Goal: Obtain resource: Download file/media

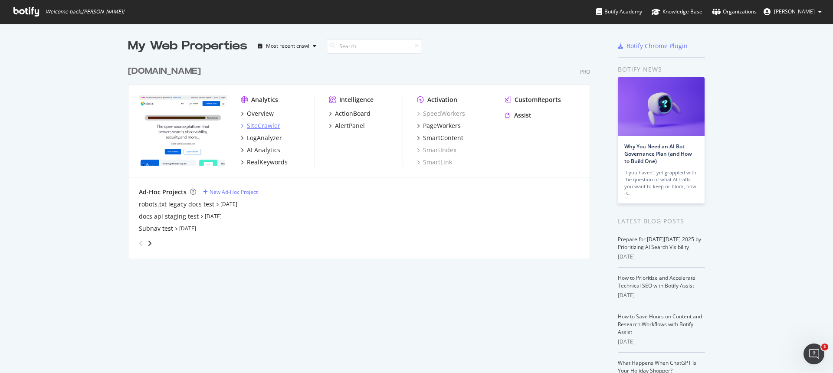
click at [262, 125] on div "SiteCrawler" at bounding box center [263, 126] width 33 height 9
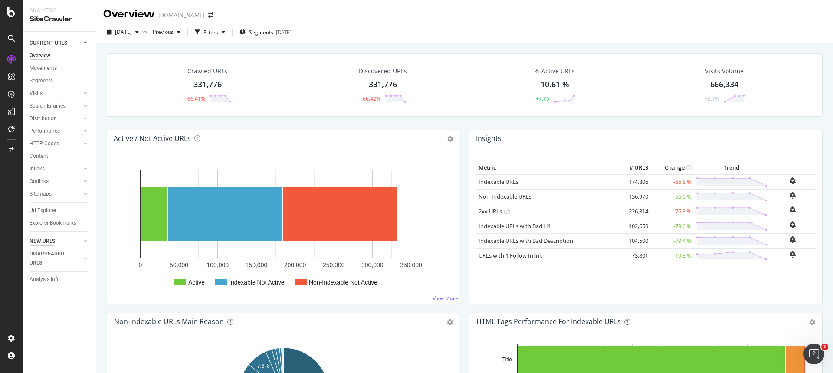
click at [45, 243] on div "NEW URLS" at bounding box center [43, 241] width 26 height 9
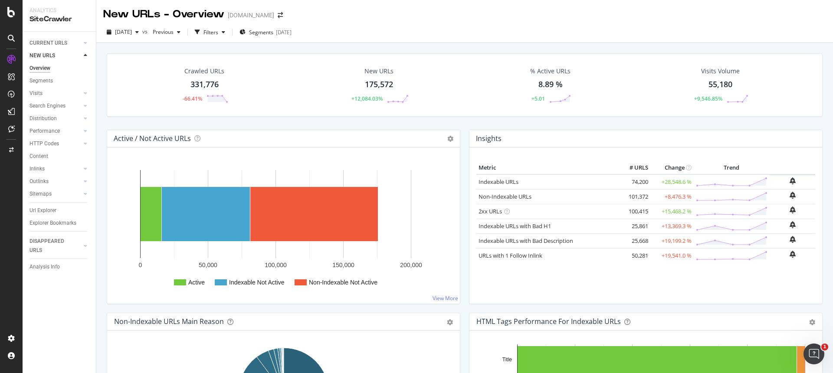
click at [380, 83] on div "175,572" at bounding box center [379, 84] width 28 height 11
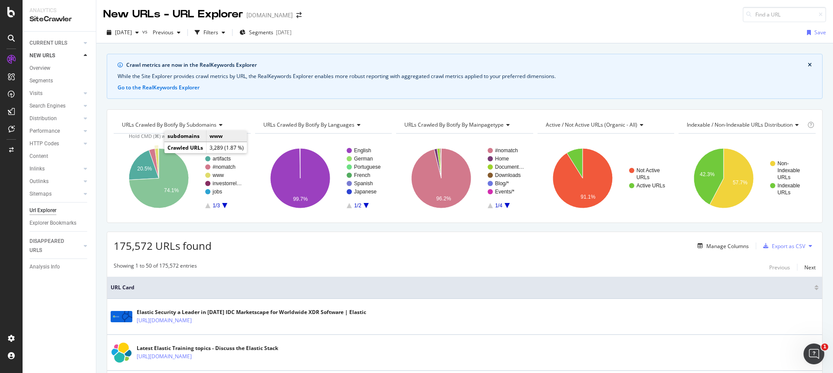
click at [158, 152] on icon "A chart." at bounding box center [157, 163] width 4 height 30
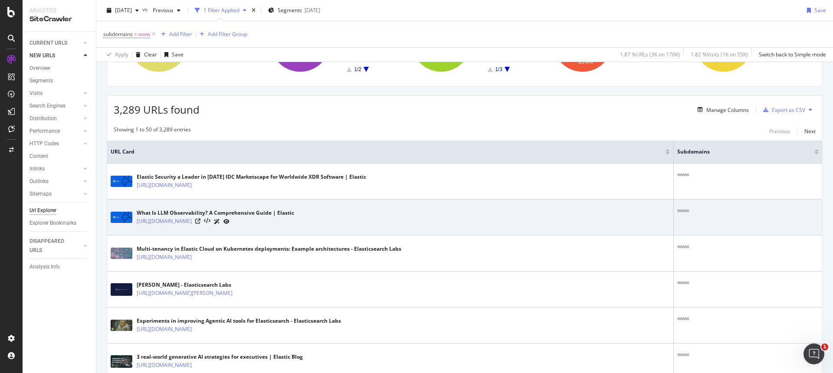
scroll to position [176, 0]
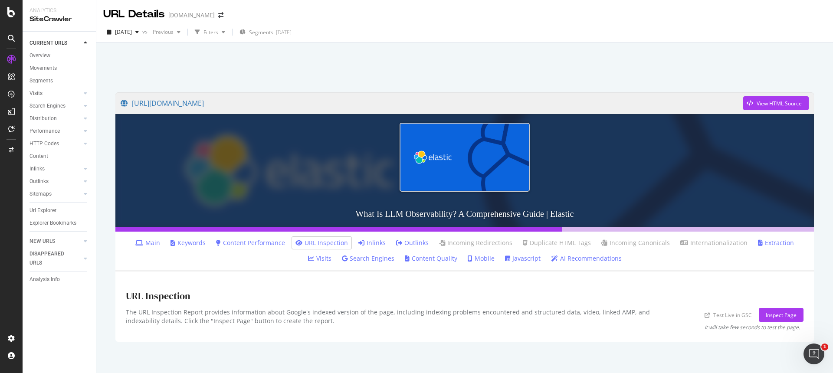
scroll to position [8, 0]
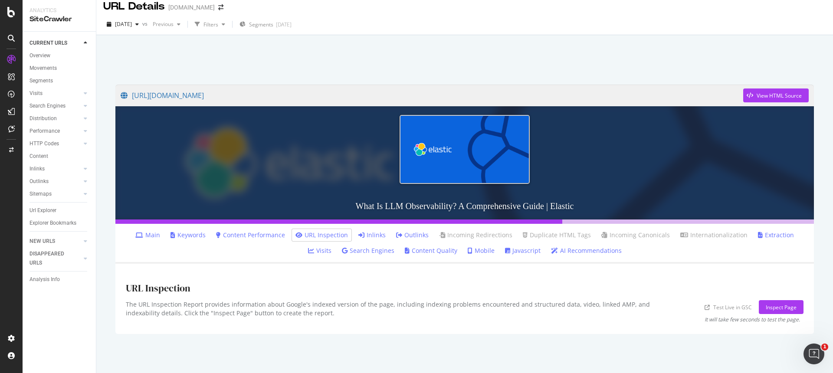
click at [359, 235] on link "Inlinks" at bounding box center [372, 235] width 27 height 9
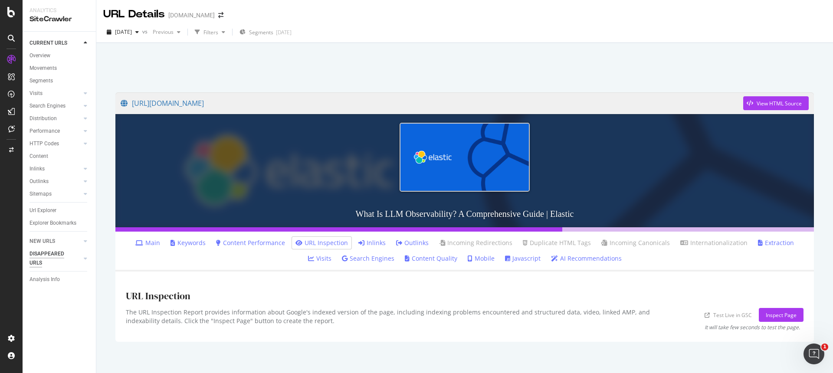
click at [46, 254] on div "DISAPPEARED URLS" at bounding box center [52, 259] width 44 height 18
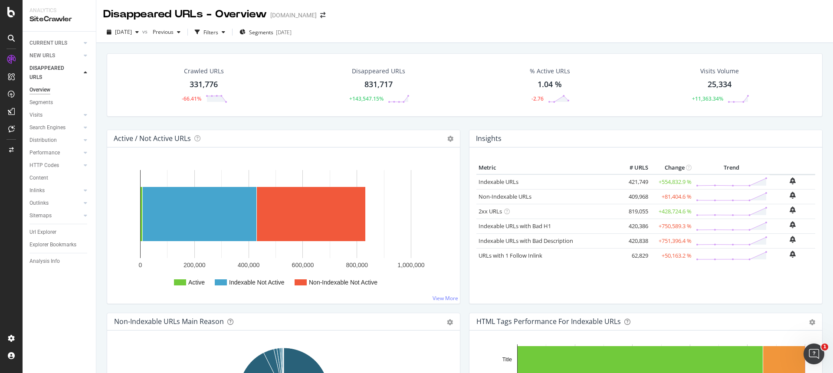
click at [204, 84] on div "331,776" at bounding box center [204, 84] width 28 height 11
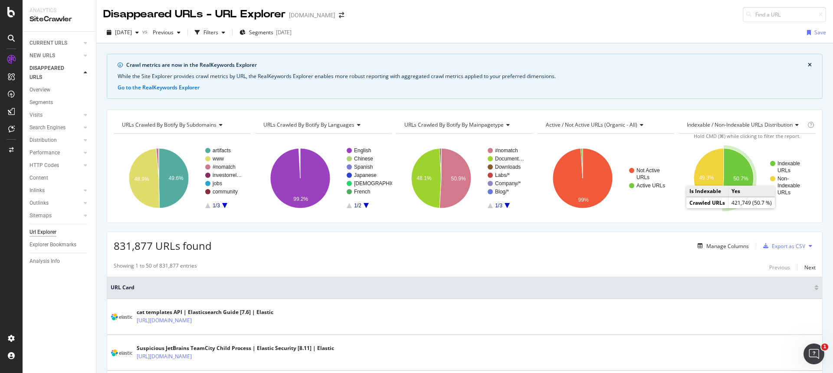
click at [741, 162] on icon "A chart." at bounding box center [738, 178] width 31 height 60
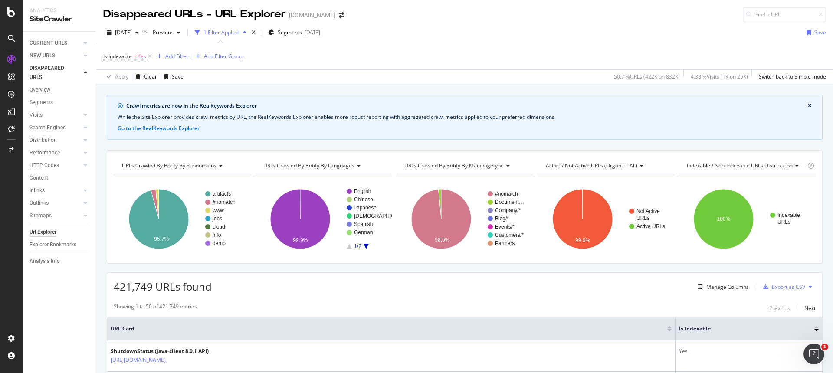
click at [174, 56] on div "Add Filter" at bounding box center [176, 56] width 23 height 7
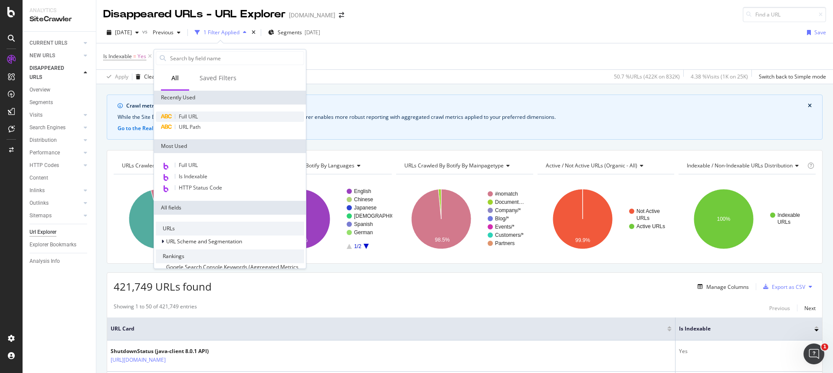
click at [194, 116] on span "Full URL" at bounding box center [188, 116] width 19 height 7
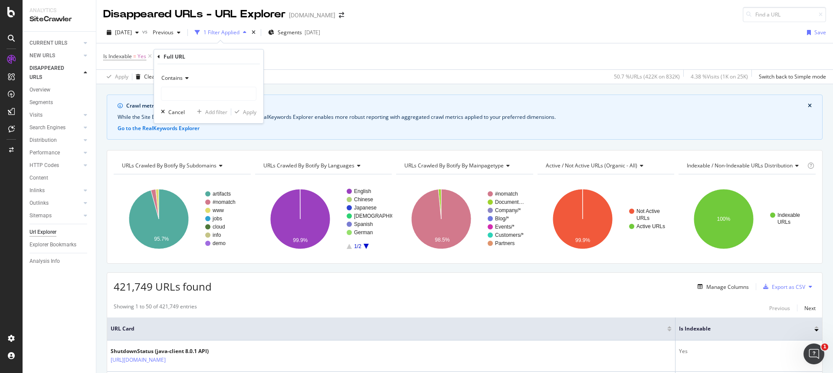
click at [183, 76] on icon at bounding box center [186, 78] width 6 height 5
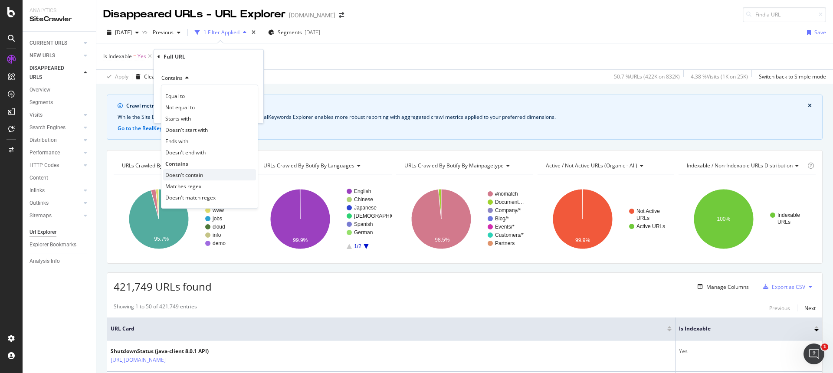
click at [182, 172] on span "Doesn't contain" at bounding box center [184, 174] width 38 height 7
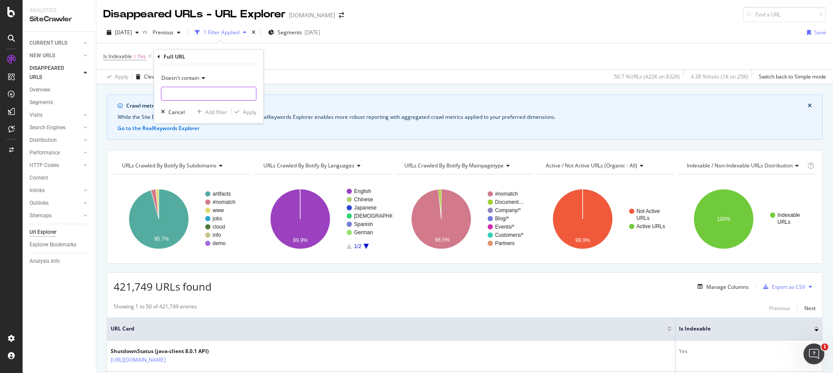
click at [184, 96] on input "text" at bounding box center [208, 94] width 95 height 14
type input "artifacts"
click at [253, 113] on div "Apply" at bounding box center [249, 112] width 13 height 7
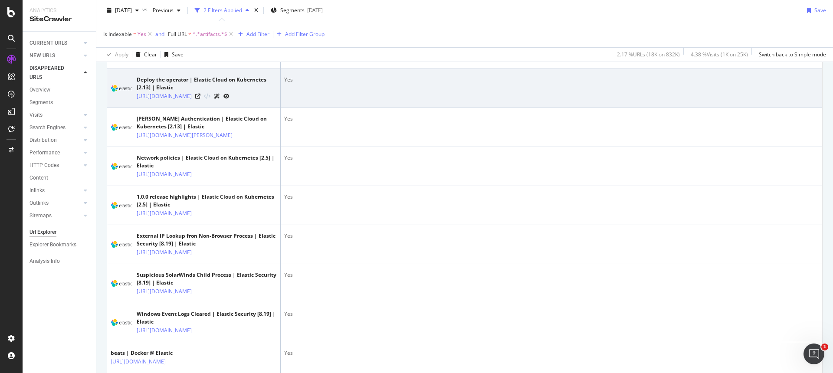
scroll to position [741, 0]
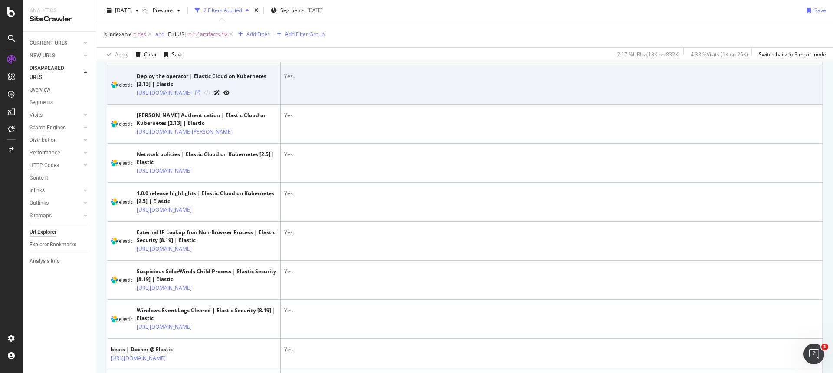
click at [201, 95] on icon at bounding box center [197, 92] width 5 height 5
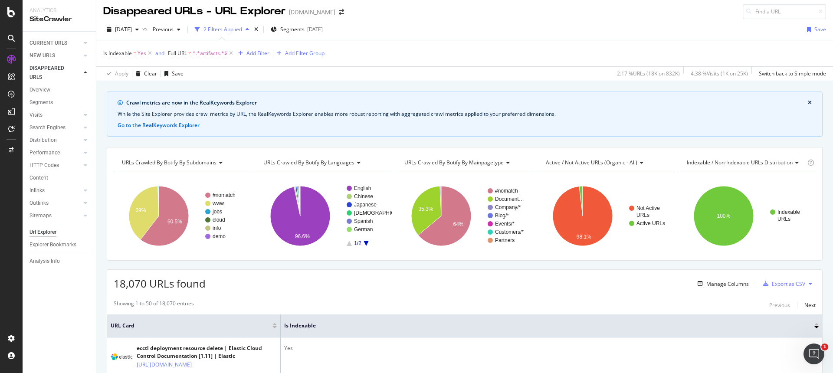
scroll to position [0, 0]
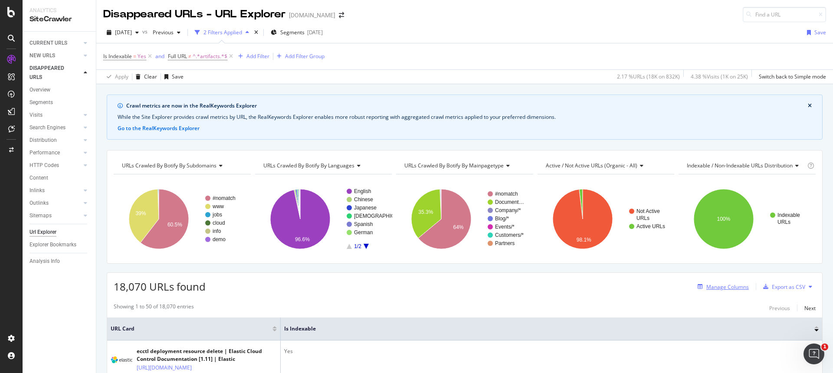
click at [724, 287] on div "Manage Columns" at bounding box center [728, 286] width 43 height 7
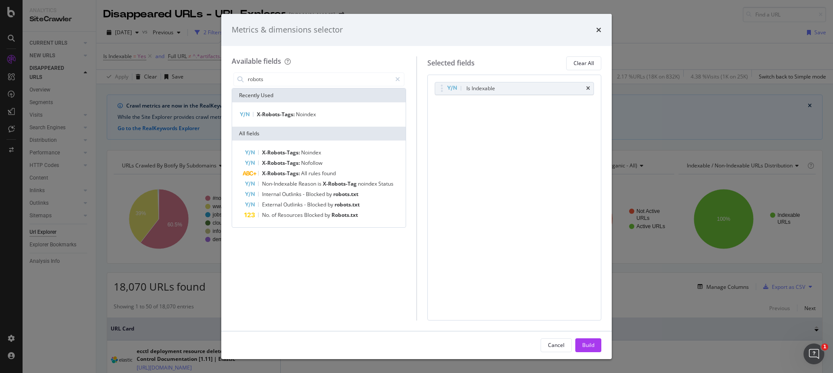
type input "robots"
click at [602, 28] on div "Metrics & dimensions selector" at bounding box center [416, 30] width 391 height 32
click at [599, 30] on icon "times" at bounding box center [598, 29] width 5 height 7
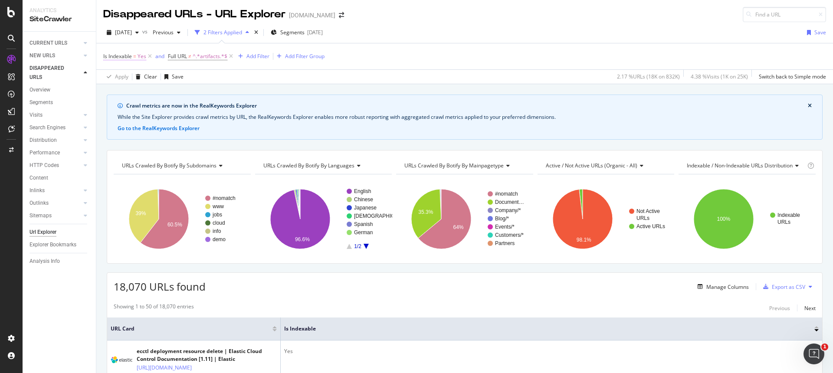
click at [142, 58] on span "Yes" at bounding box center [142, 56] width 9 height 12
click at [159, 94] on div "Add filter" at bounding box center [166, 95] width 22 height 7
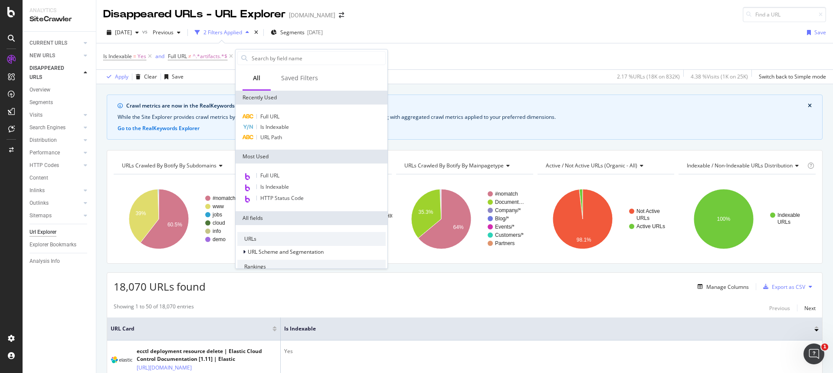
click at [589, 48] on div "Is Indexable = Yes and Full URL ≠ ^.*artifacts.*$ Add Filter Add Filter Group" at bounding box center [464, 56] width 723 height 26
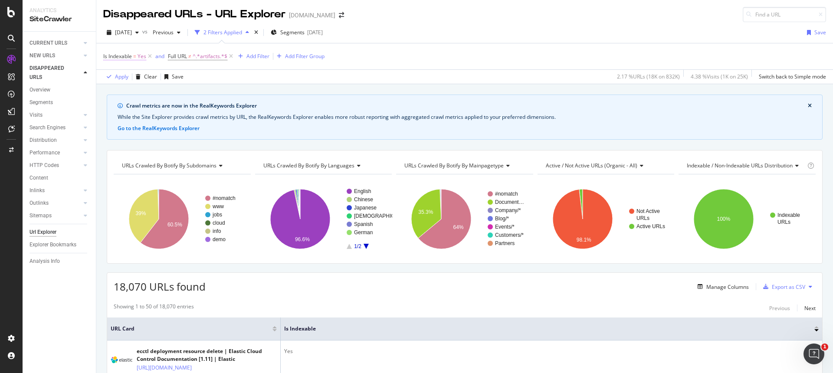
click at [128, 55] on span "Is Indexable" at bounding box center [117, 56] width 29 height 7
click at [122, 77] on icon at bounding box center [123, 76] width 6 height 5
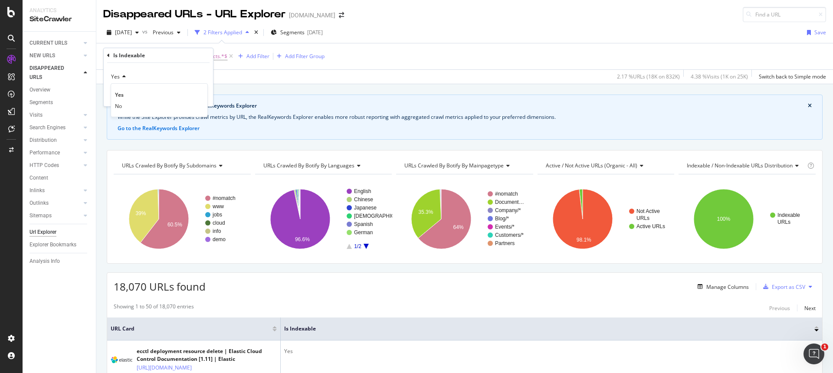
click at [148, 72] on div "Yes" at bounding box center [158, 77] width 95 height 14
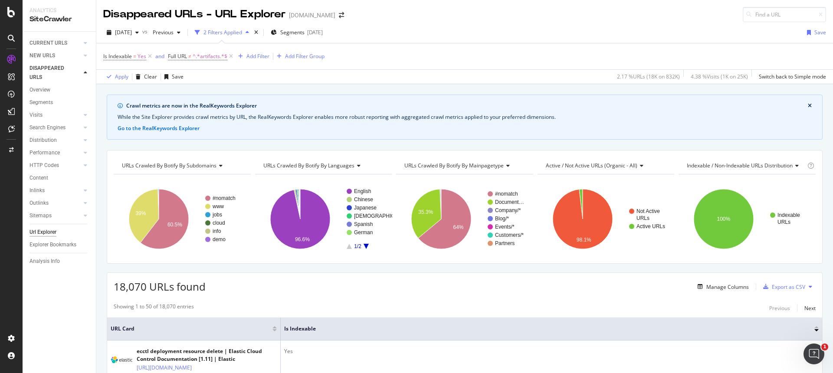
click at [429, 45] on div "Is Indexable = Yes and Full URL ≠ ^.*artifacts.*$ Add Filter Add Filter Group" at bounding box center [464, 56] width 723 height 26
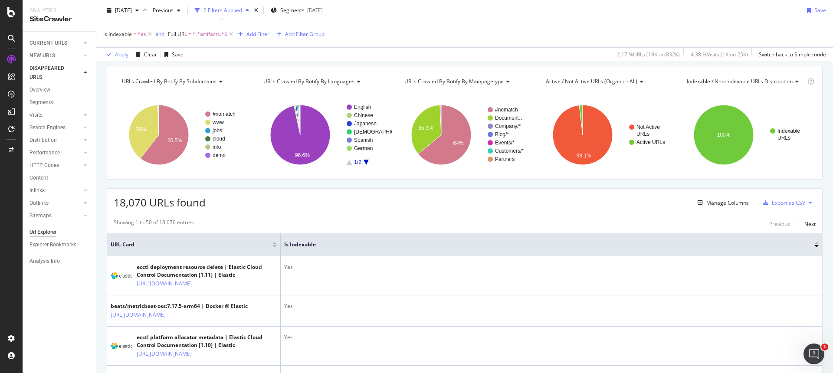
scroll to position [89, 0]
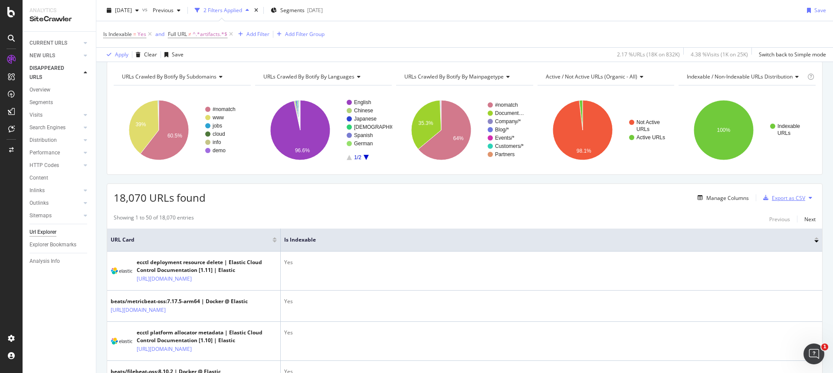
click at [783, 197] on div "Export as CSV" at bounding box center [788, 197] width 33 height 7
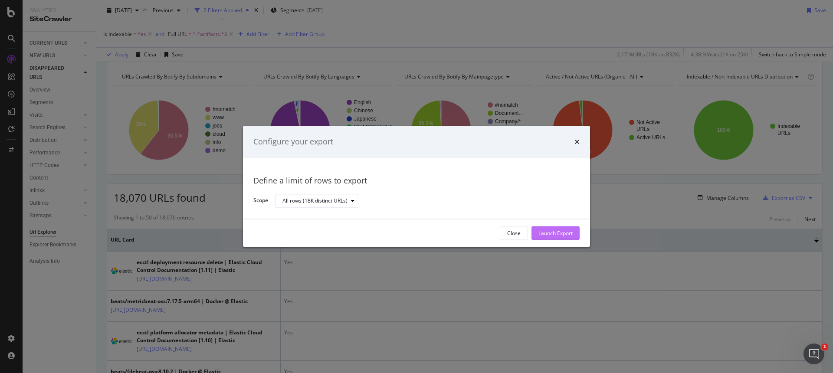
click at [563, 232] on div "Launch Export" at bounding box center [556, 233] width 34 height 7
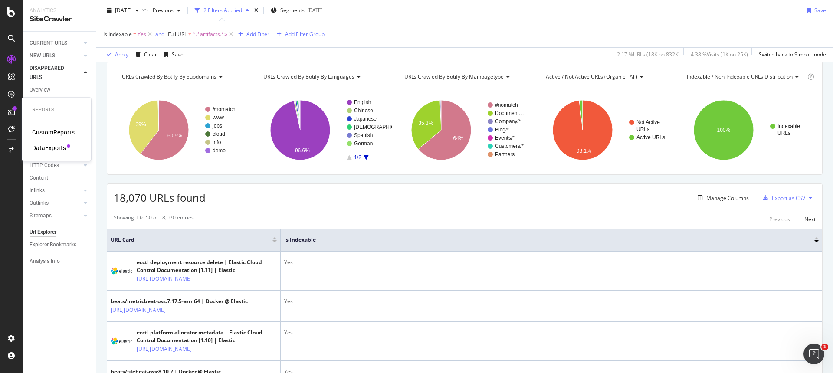
click at [46, 147] on div "DataExports" at bounding box center [49, 148] width 34 height 9
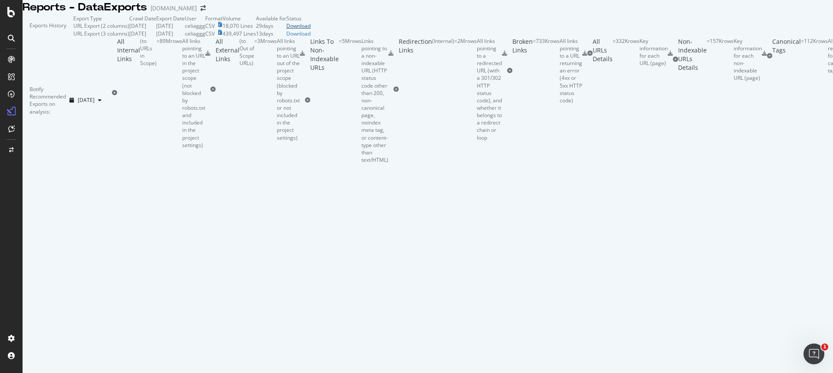
click at [311, 30] on div "Download" at bounding box center [298, 25] width 24 height 7
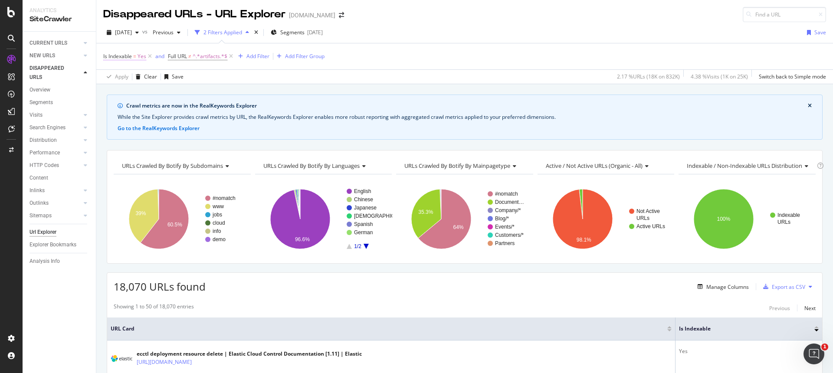
click at [123, 57] on span "Is Indexable" at bounding box center [117, 56] width 29 height 7
click at [123, 77] on icon at bounding box center [123, 77] width 6 height 5
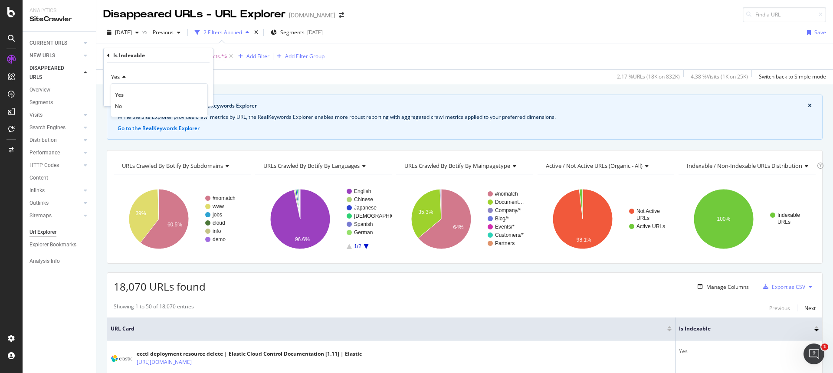
click at [149, 66] on div "Yes Yes No Cancel Add filter Apply" at bounding box center [158, 84] width 109 height 43
click at [121, 95] on div "Cancel" at bounding box center [126, 95] width 16 height 7
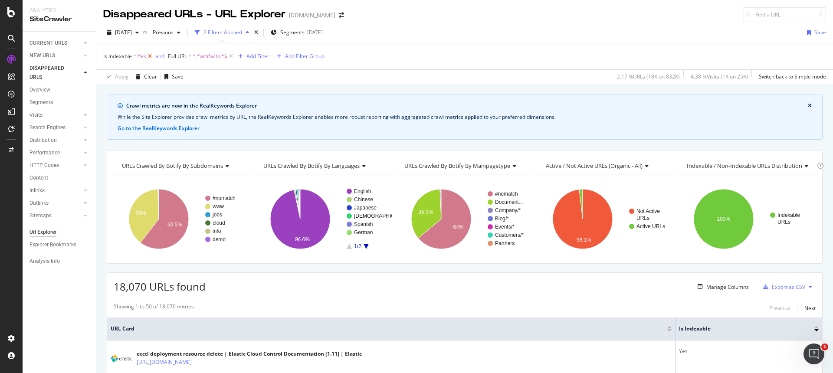
click at [148, 56] on icon at bounding box center [149, 56] width 7 height 9
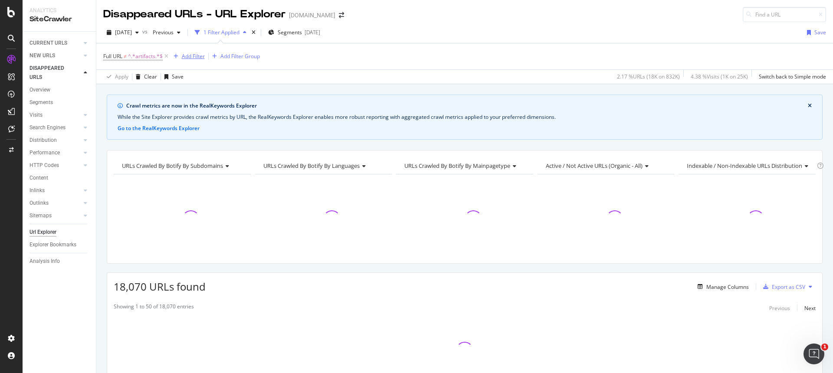
click at [191, 56] on div "Add Filter" at bounding box center [193, 56] width 23 height 7
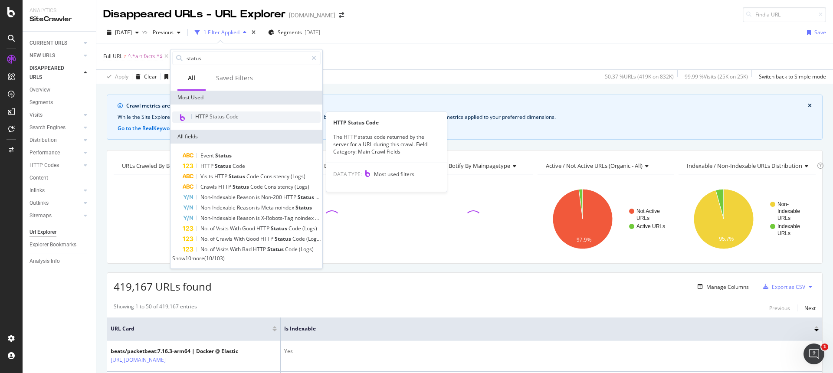
type input "status"
click at [207, 112] on div "HTTP Status Code" at bounding box center [246, 117] width 148 height 11
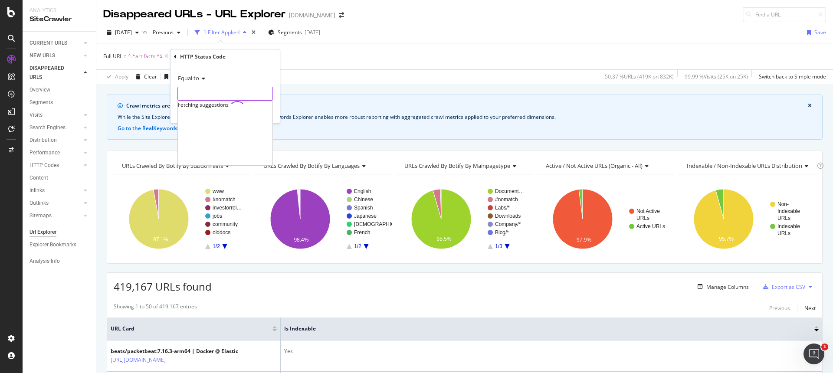
click at [213, 98] on input "number" at bounding box center [225, 94] width 95 height 14
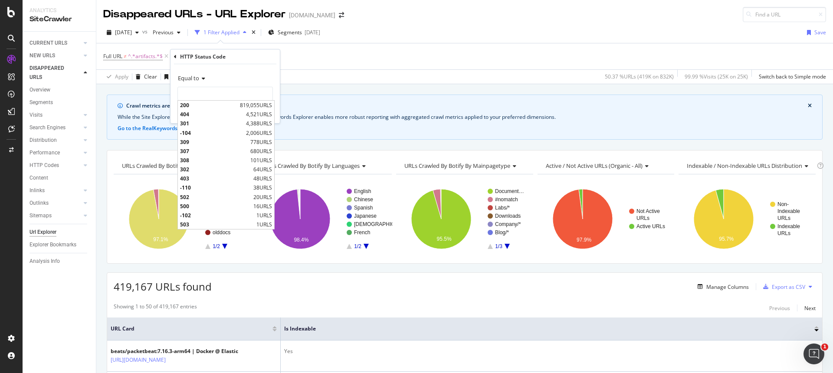
click at [199, 77] on span "Equal to" at bounding box center [188, 78] width 21 height 8
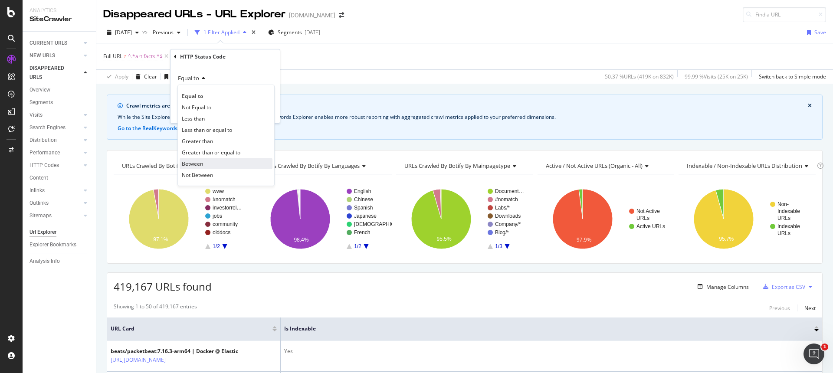
click at [201, 168] on div "Between" at bounding box center [226, 163] width 93 height 11
click at [208, 99] on input "0" at bounding box center [225, 94] width 95 height 14
type input "300"
click at [206, 126] on div "Between 300 and 1 Cancel Add filter Apply" at bounding box center [225, 106] width 109 height 84
click at [207, 121] on input "1" at bounding box center [225, 119] width 95 height 14
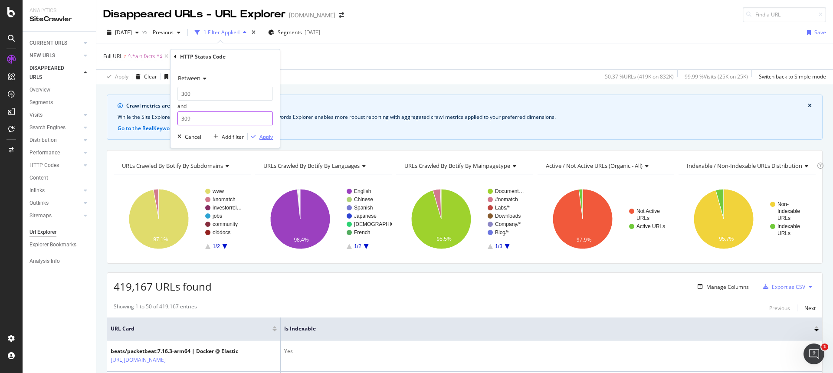
type input "309"
click at [261, 138] on div "Apply" at bounding box center [266, 136] width 13 height 7
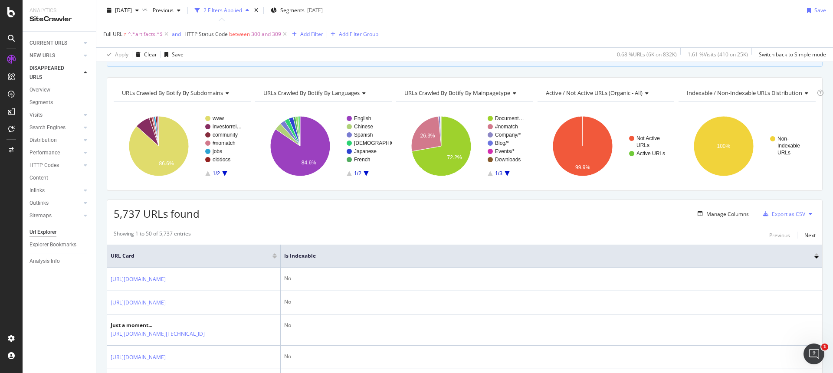
scroll to position [73, 0]
click at [773, 213] on div "Export as CSV" at bounding box center [788, 213] width 33 height 7
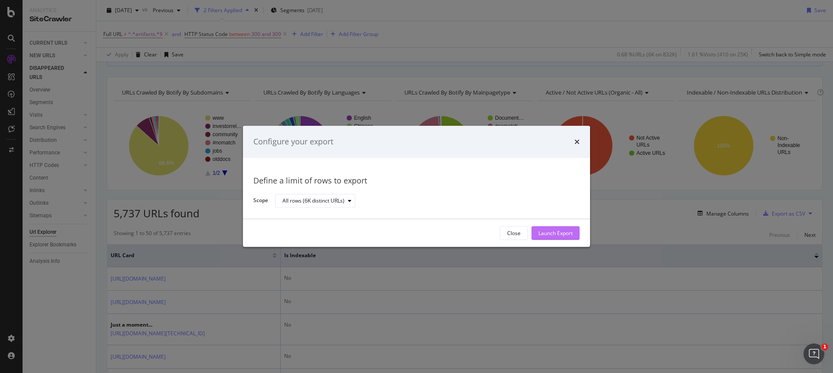
click at [555, 230] on div "Launch Export" at bounding box center [556, 233] width 34 height 7
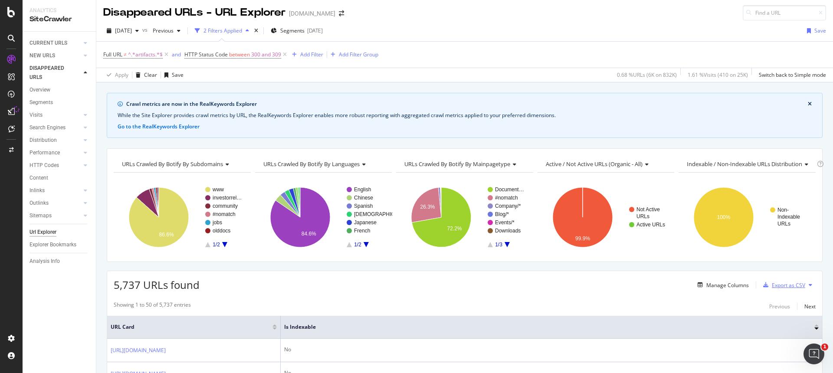
scroll to position [0, 0]
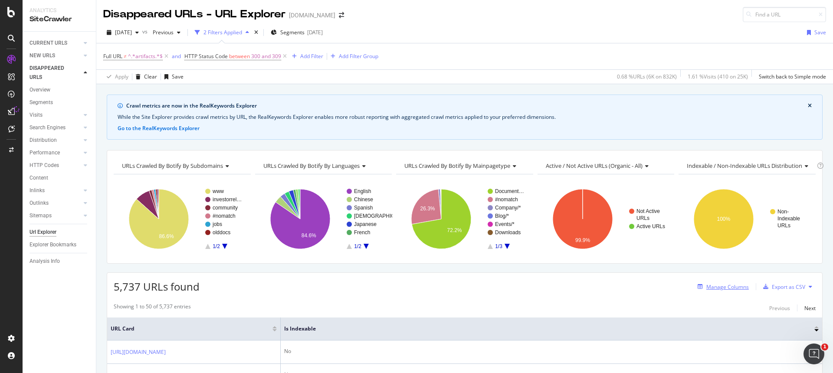
click at [734, 287] on div "Manage Columns" at bounding box center [728, 286] width 43 height 7
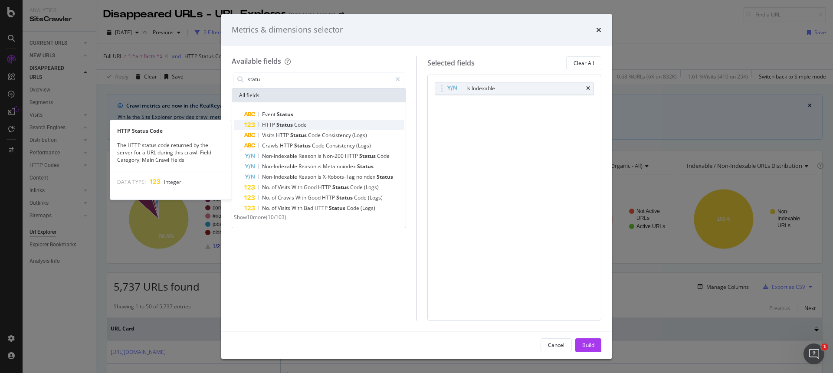
type input "statu"
click at [333, 124] on div "HTTP Status Code" at bounding box center [324, 125] width 160 height 10
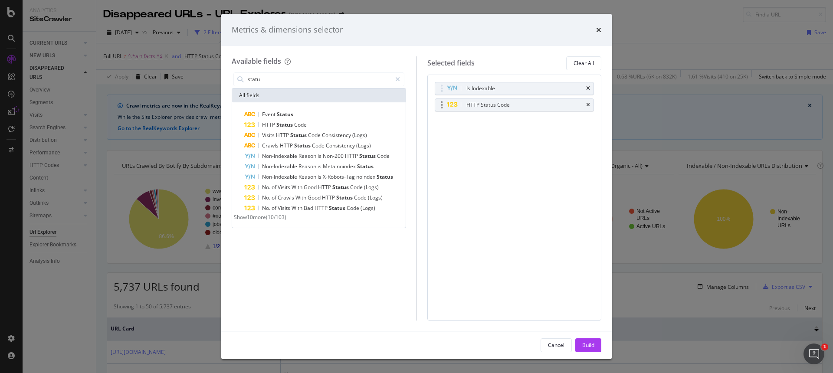
click at [522, 106] on div "HTTP Status Code" at bounding box center [525, 105] width 120 height 9
click at [589, 346] on div "Build" at bounding box center [589, 345] width 12 height 7
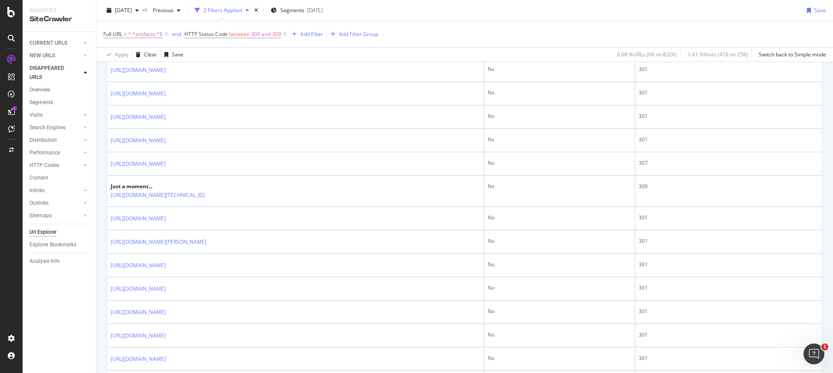
scroll to position [736, 0]
click at [54, 148] on div "DataExports" at bounding box center [49, 148] width 34 height 9
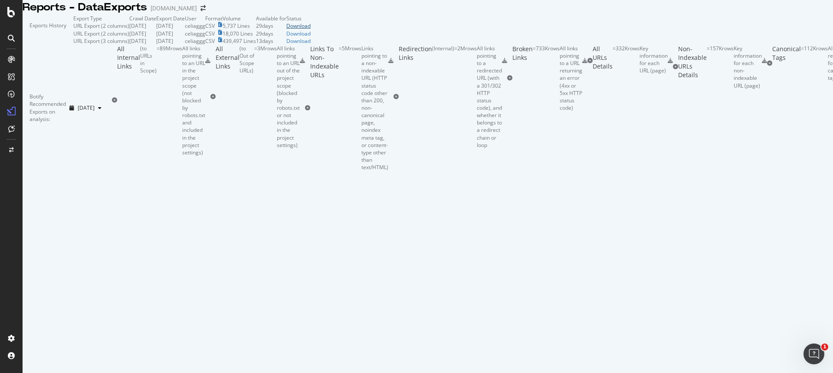
click at [311, 30] on div "Download" at bounding box center [298, 25] width 24 height 7
